Goal: Obtain resource: Download file/media

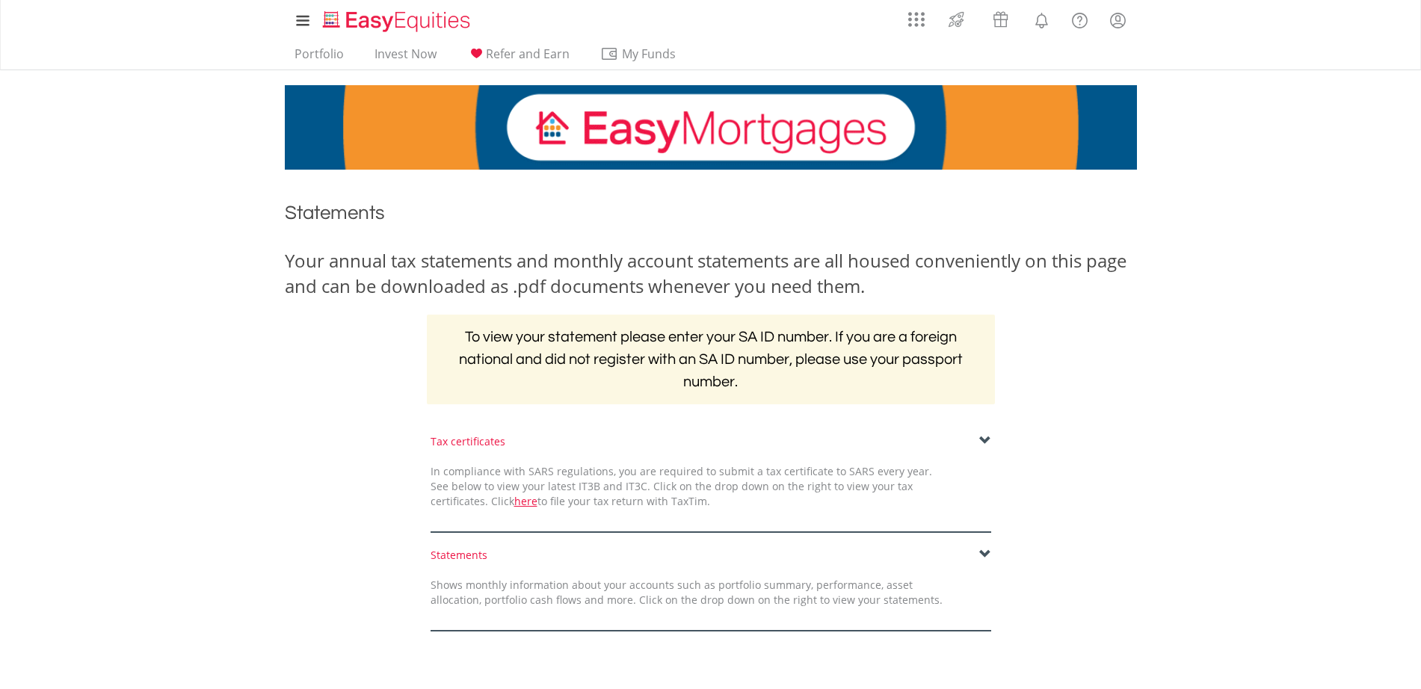
click at [720, 556] on div "Statements" at bounding box center [710, 555] width 560 height 15
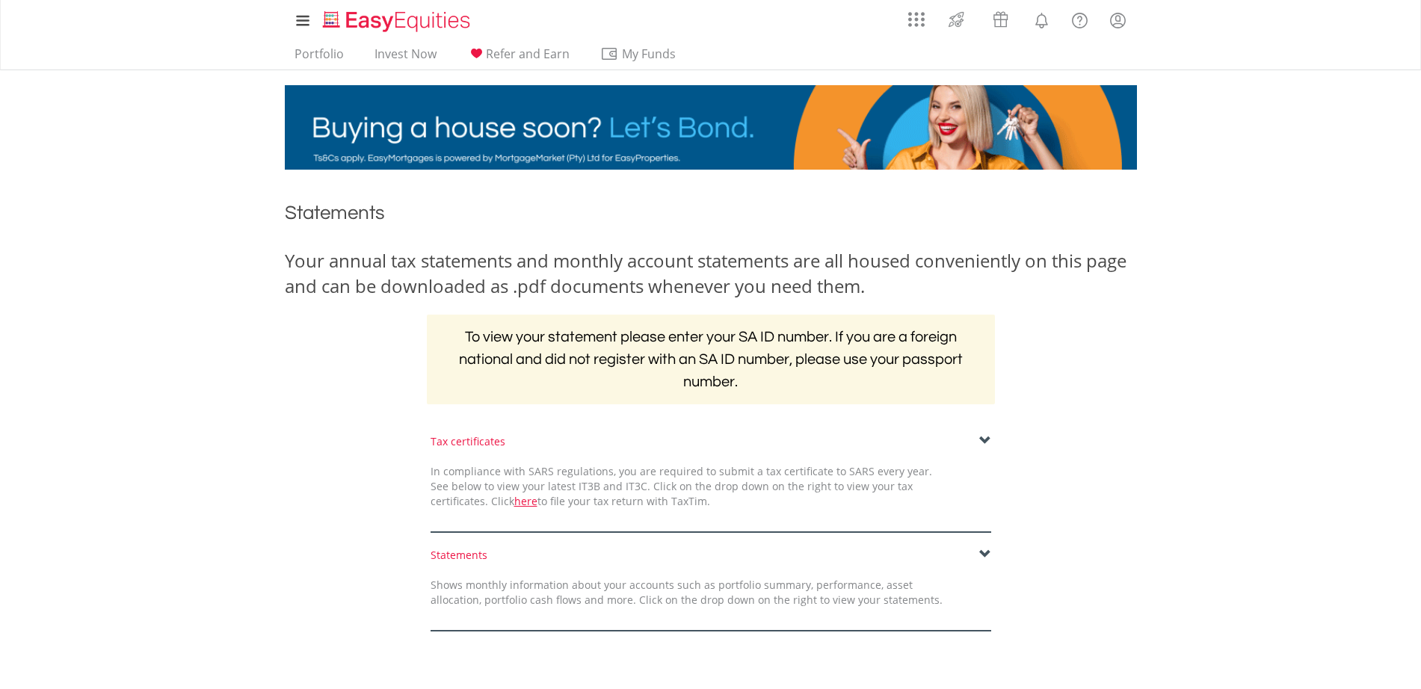
click at [982, 551] on span at bounding box center [985, 554] width 12 height 12
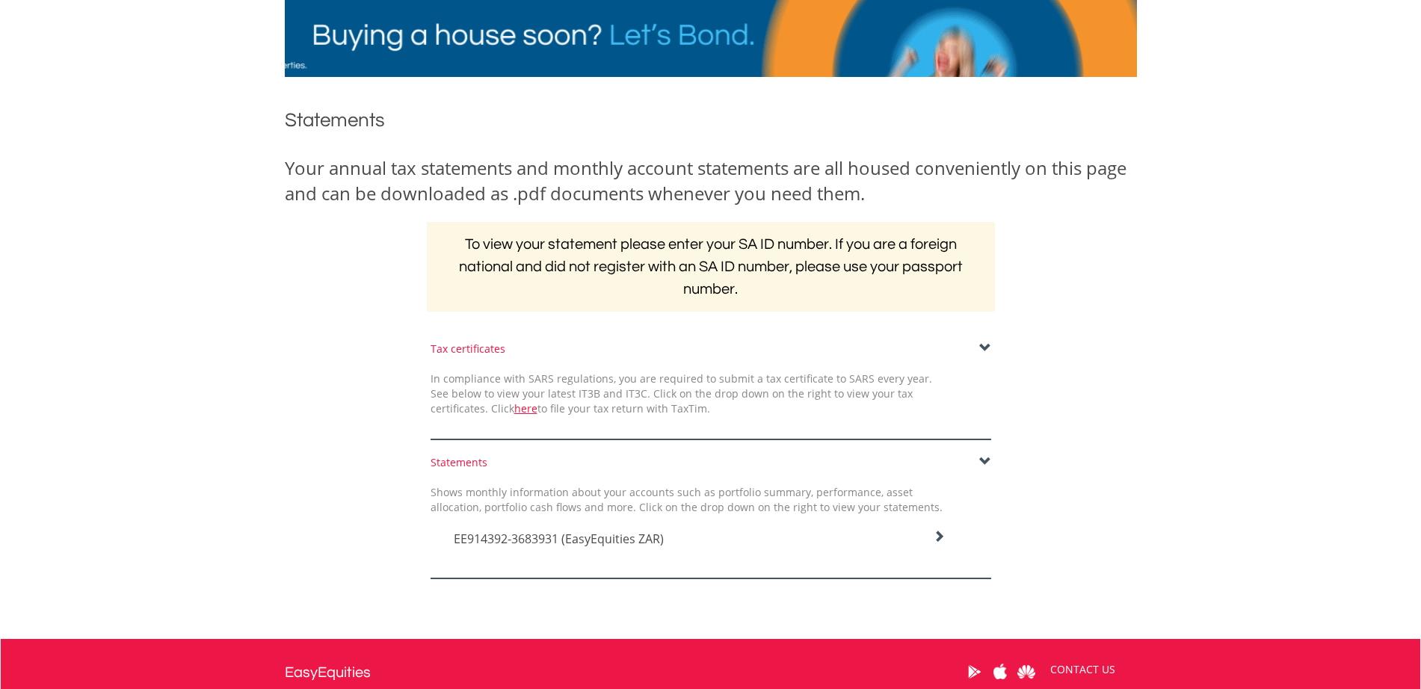
scroll to position [187, 0]
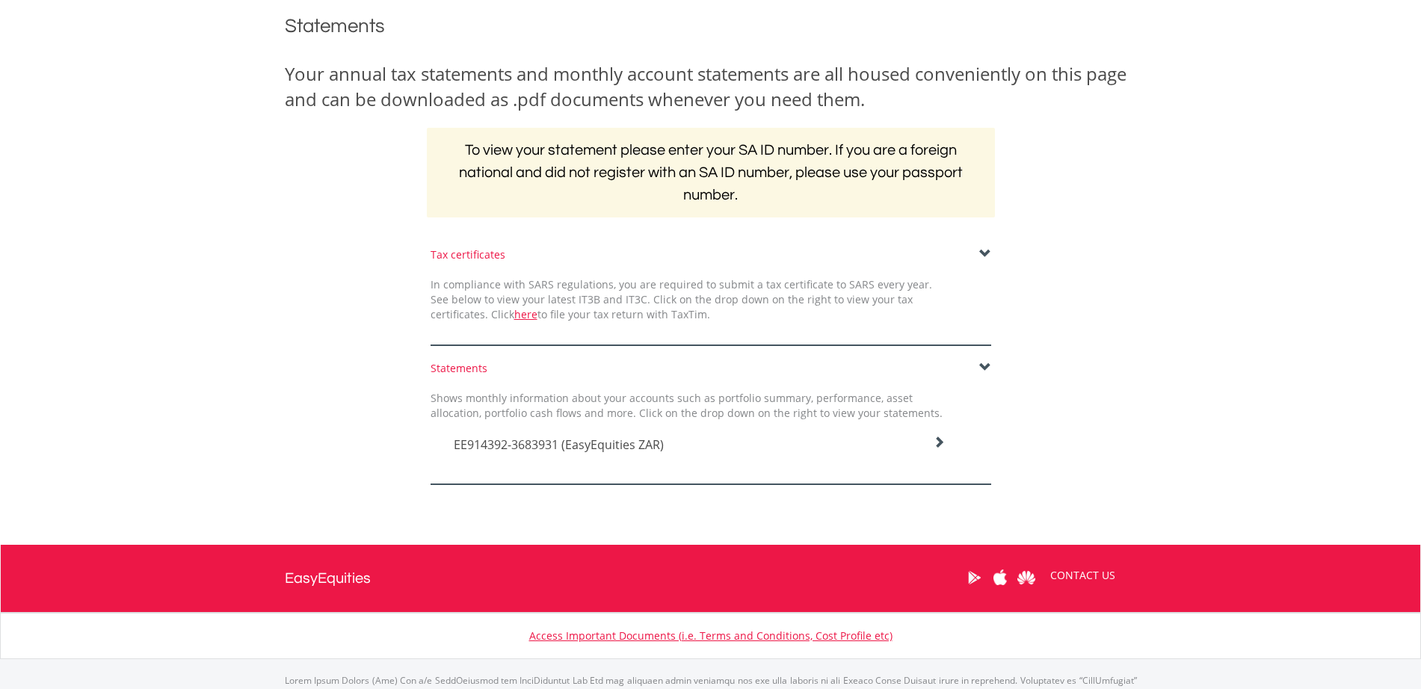
click at [643, 464] on div at bounding box center [710, 473] width 560 height 24
click at [943, 447] on icon at bounding box center [939, 442] width 12 height 12
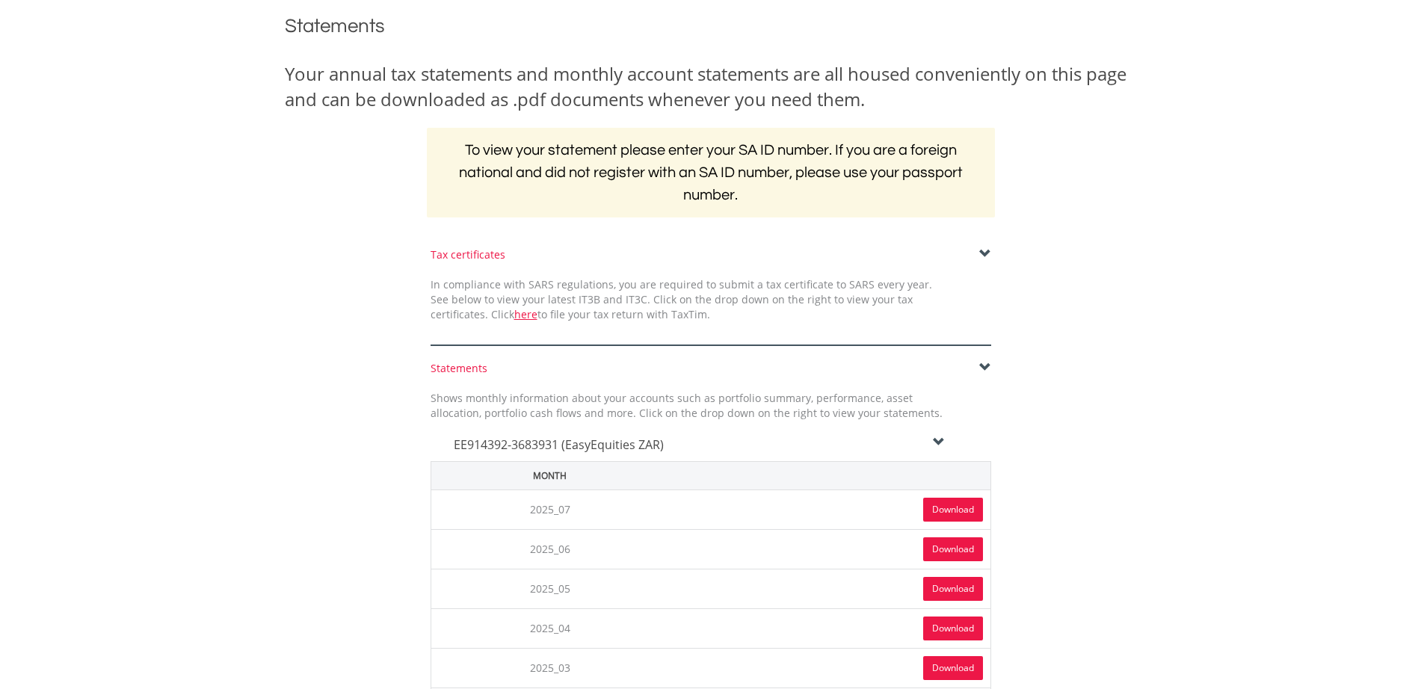
click at [955, 510] on link "Download" at bounding box center [953, 510] width 60 height 24
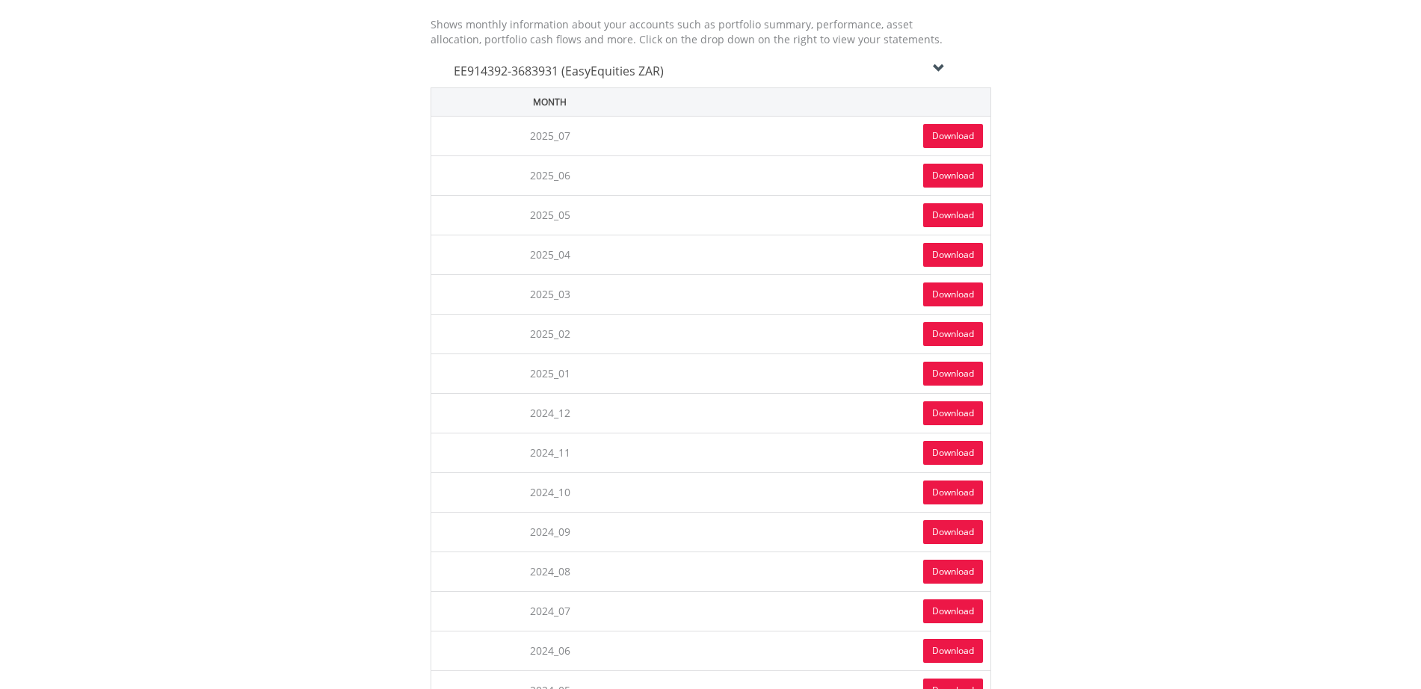
scroll to position [0, 0]
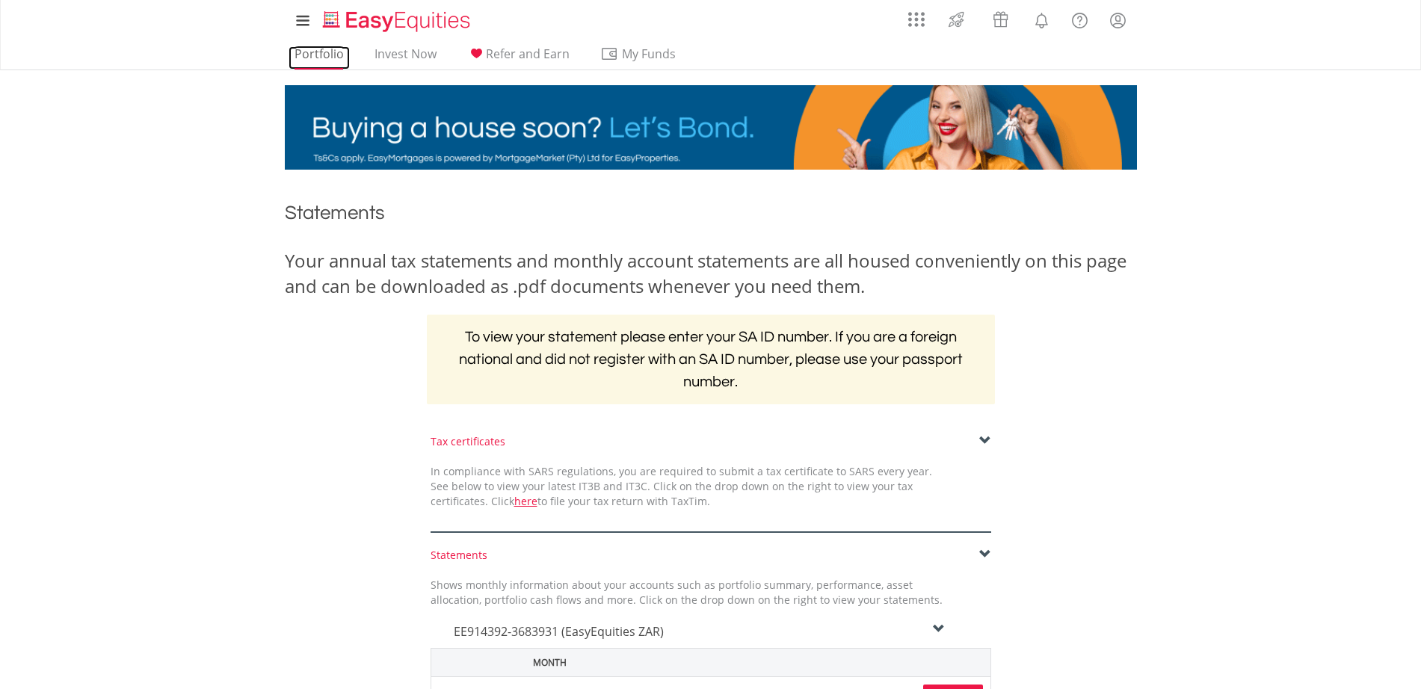
click at [315, 57] on link "Portfolio" at bounding box center [318, 57] width 61 height 23
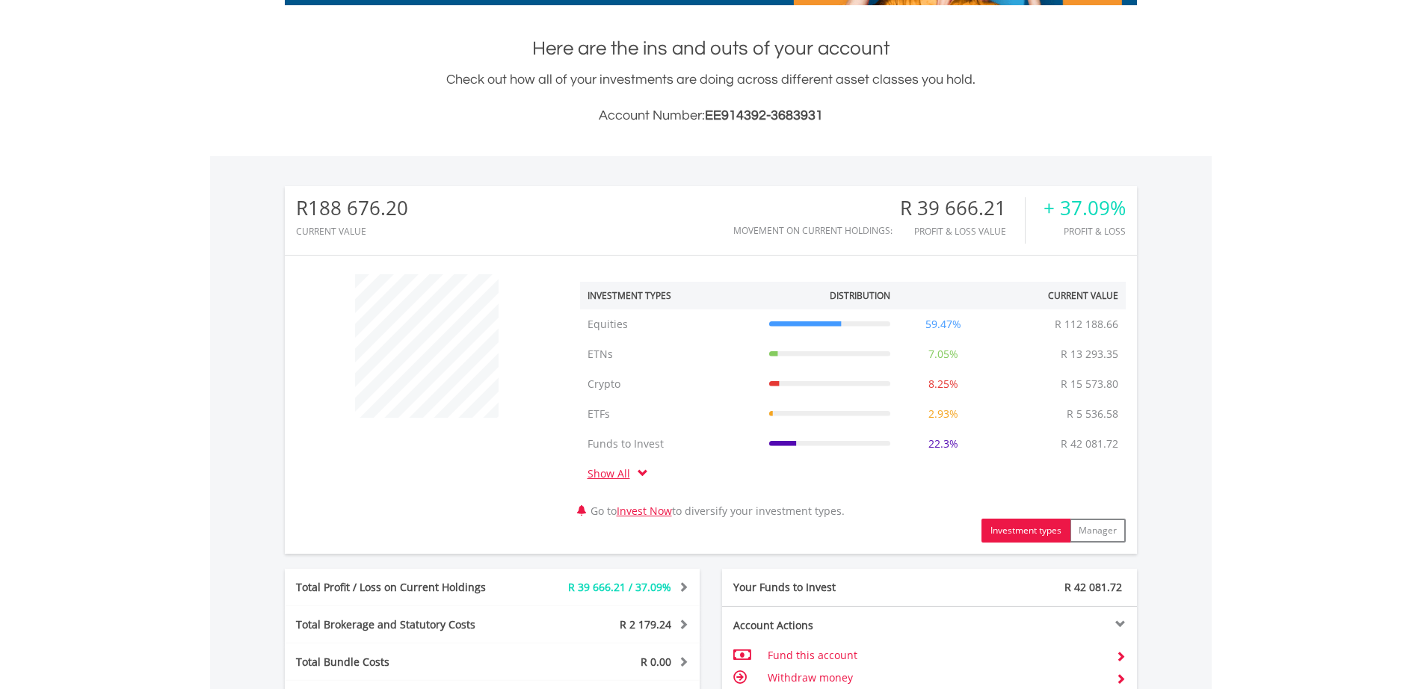
scroll to position [374, 0]
